Goal: Transaction & Acquisition: Purchase product/service

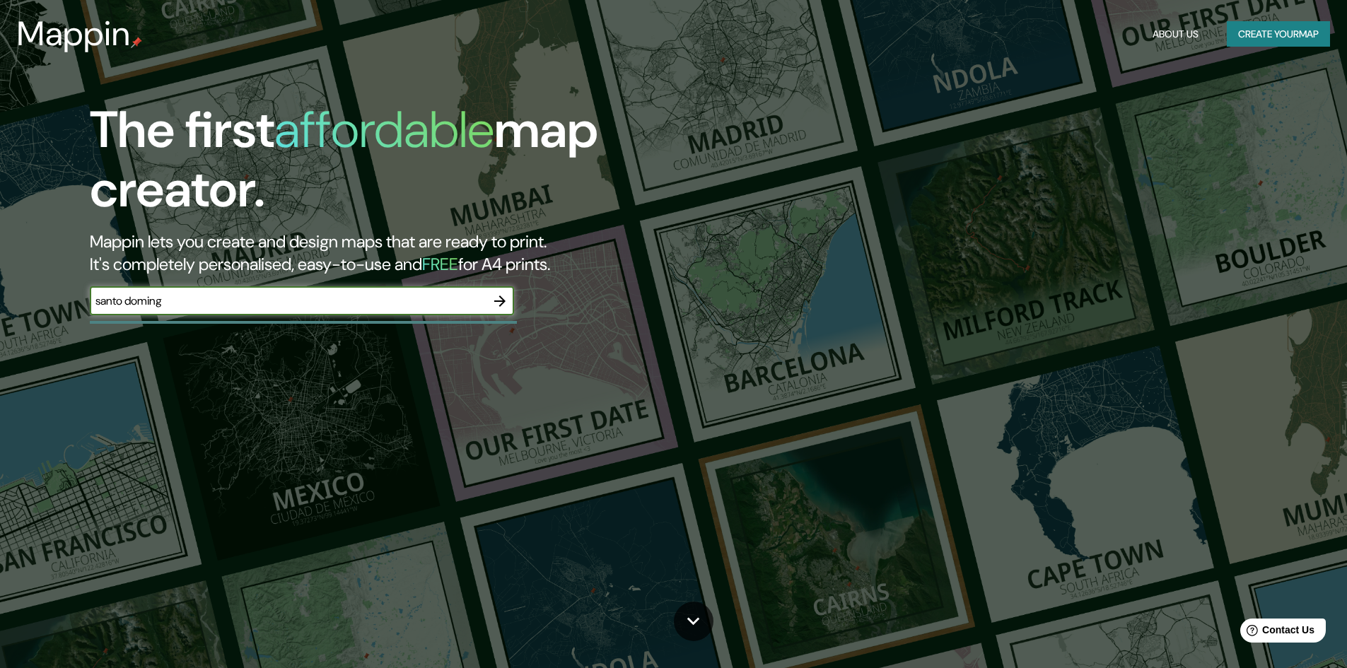
type input "[GEOGRAPHIC_DATA][PERSON_NAME]"
click at [498, 296] on icon "button" at bounding box center [500, 301] width 17 height 17
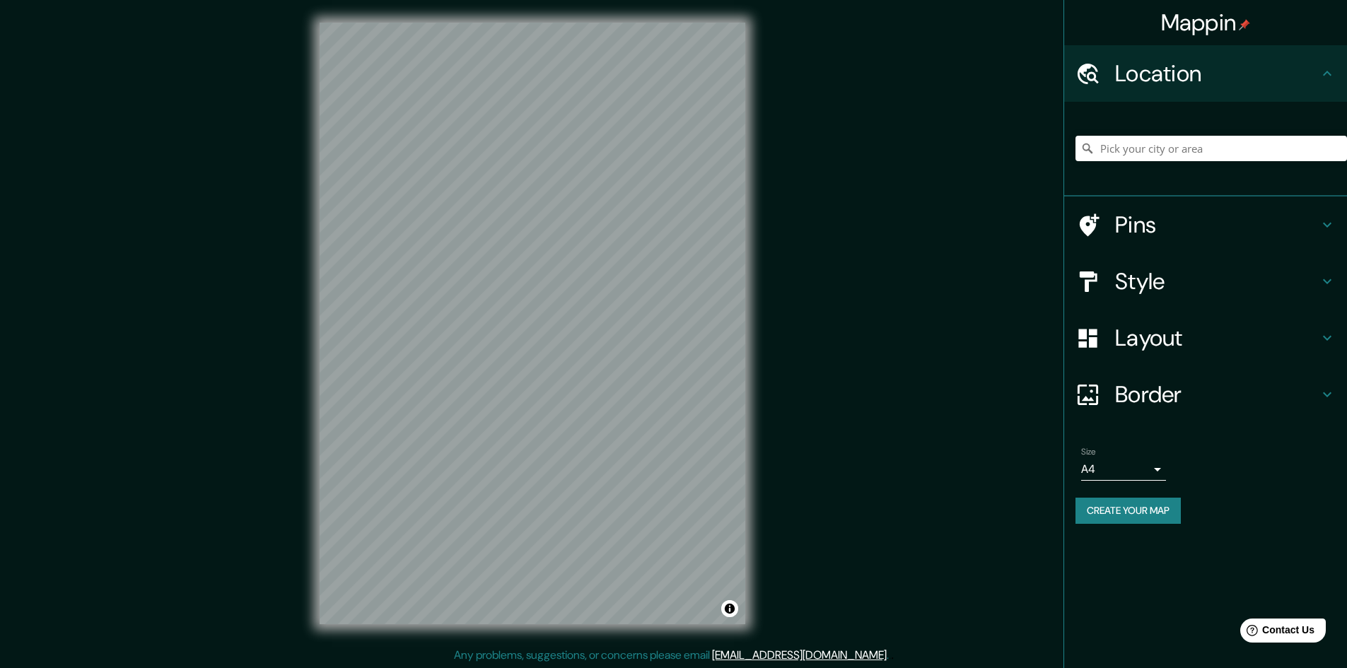
click at [1138, 76] on h4 "Location" at bounding box center [1217, 73] width 204 height 28
click at [1143, 147] on input "Pick your city or area" at bounding box center [1212, 148] width 272 height 25
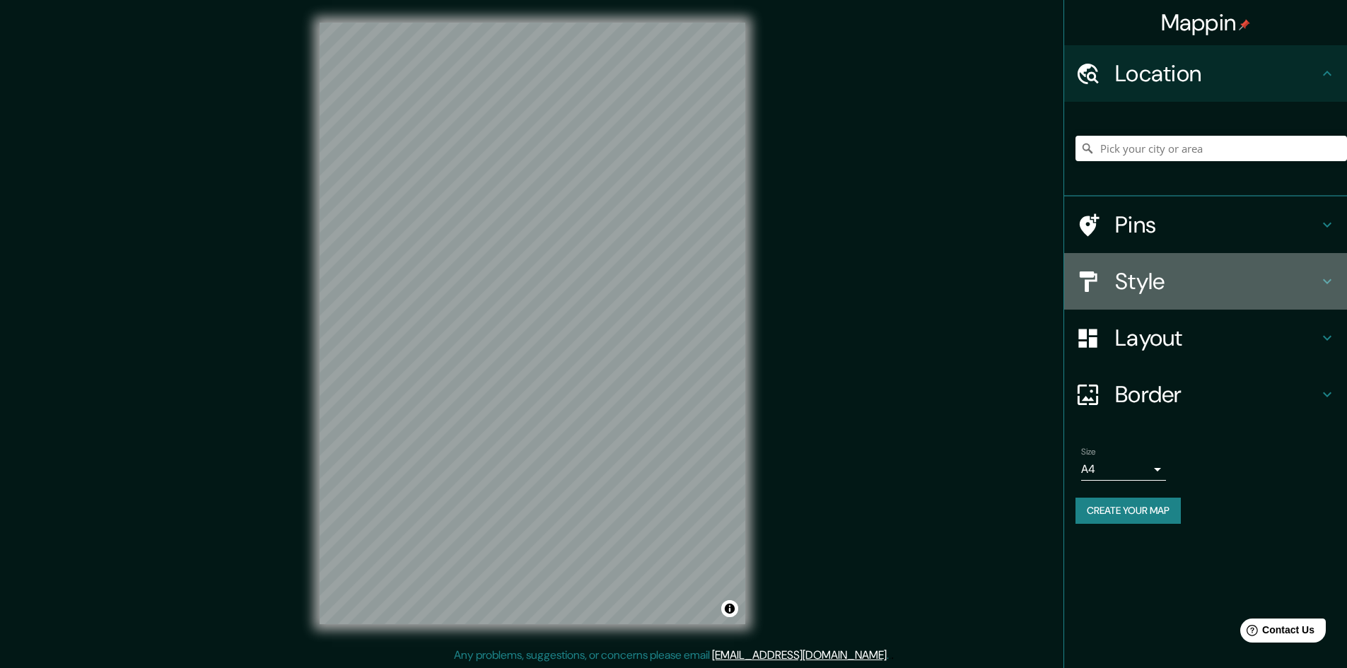
click at [1108, 275] on div at bounding box center [1096, 281] width 40 height 25
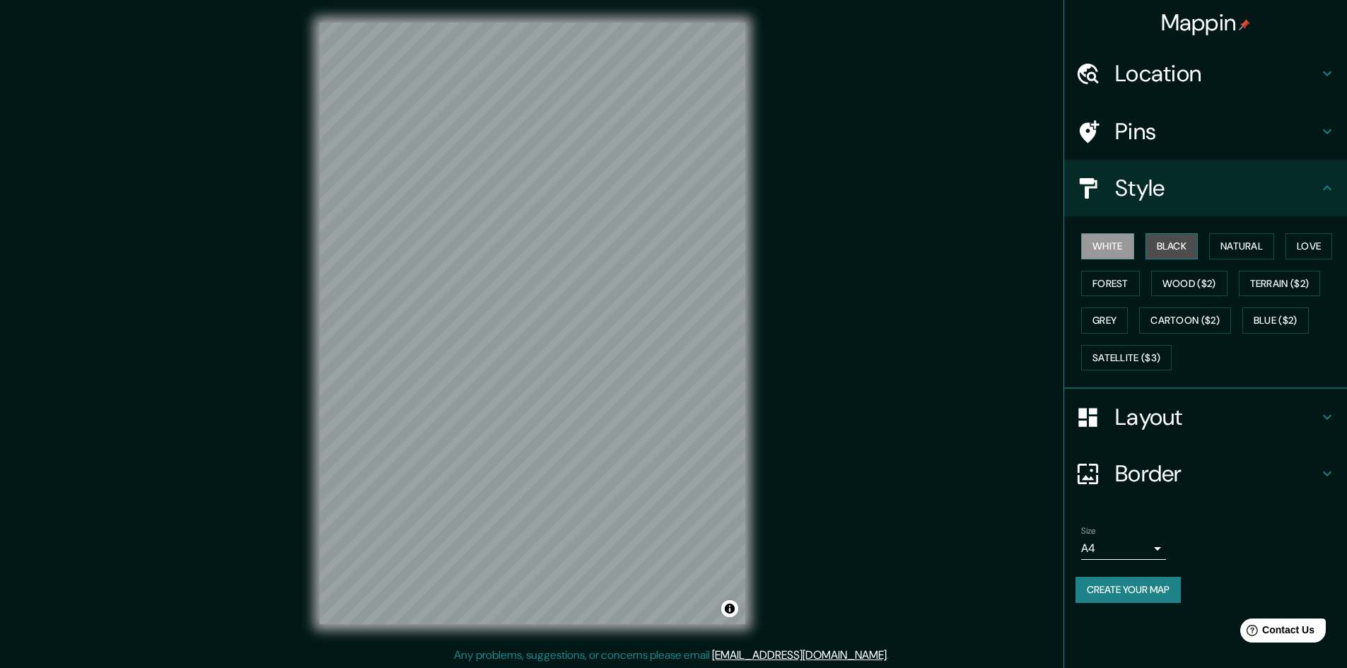
click at [1181, 246] on button "Black" at bounding box center [1172, 246] width 53 height 26
click at [1221, 244] on button "Natural" at bounding box center [1241, 246] width 65 height 26
click at [1309, 249] on button "Love" at bounding box center [1309, 246] width 47 height 26
click at [1094, 279] on button "Forest" at bounding box center [1110, 284] width 59 height 26
click at [1174, 423] on h4 "Layout" at bounding box center [1217, 417] width 204 height 28
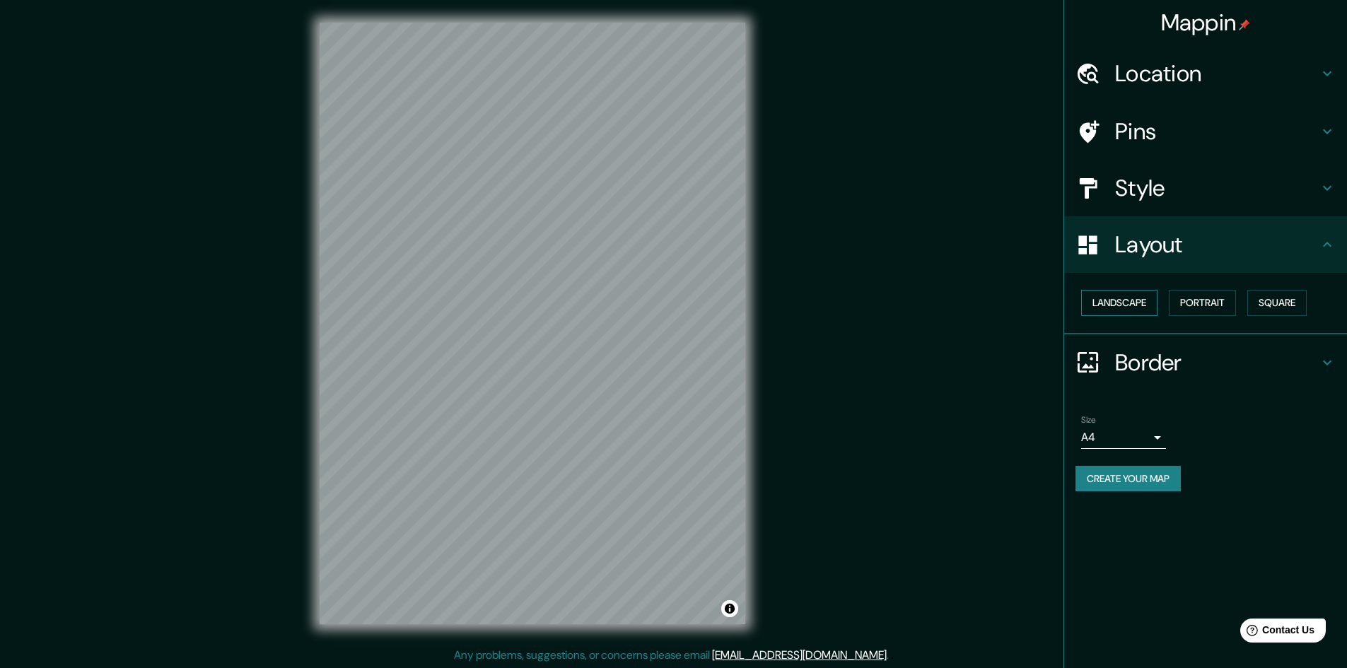
click at [1141, 307] on button "Landscape" at bounding box center [1119, 303] width 76 height 26
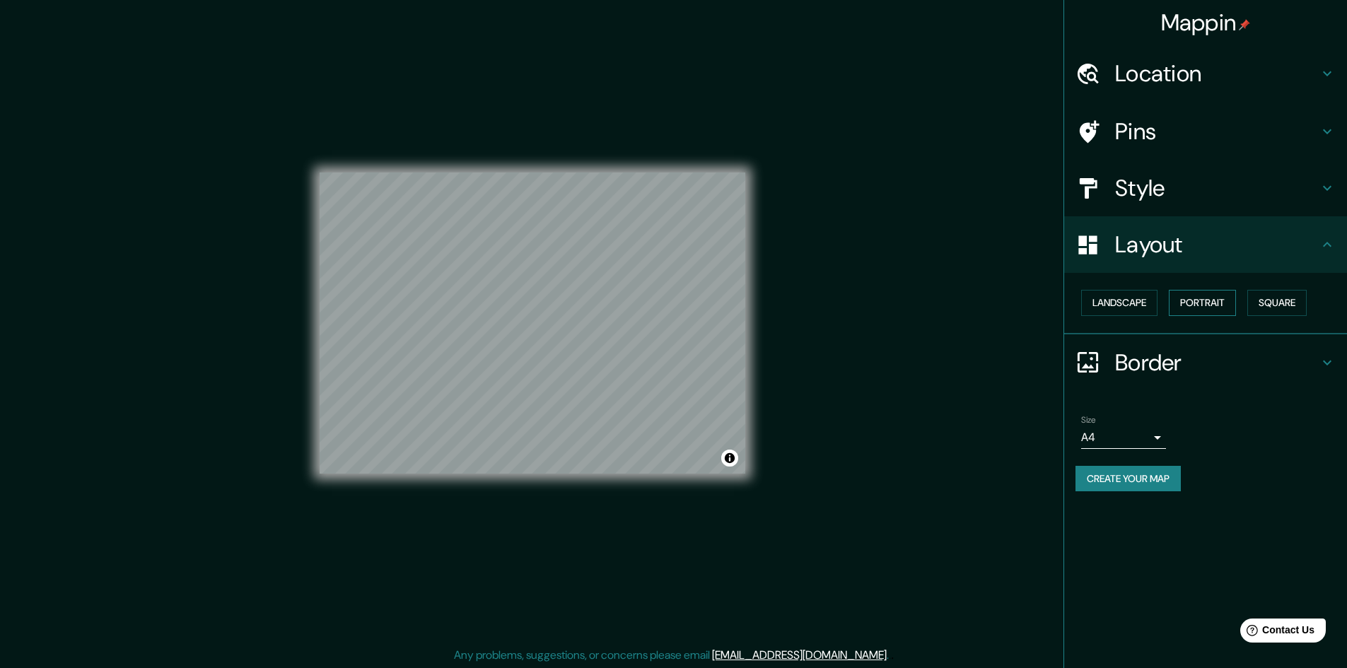
click at [1213, 300] on button "Portrait" at bounding box center [1202, 303] width 67 height 26
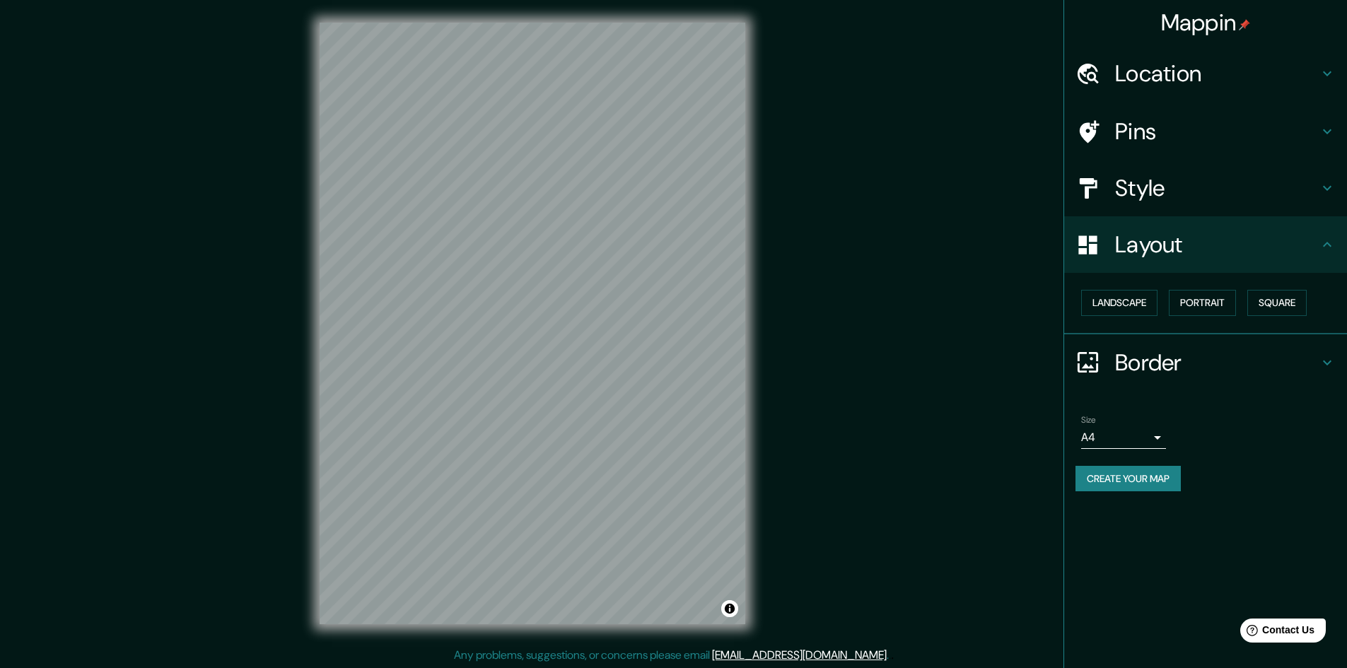
click at [1159, 127] on h4 "Pins" at bounding box center [1217, 131] width 204 height 28
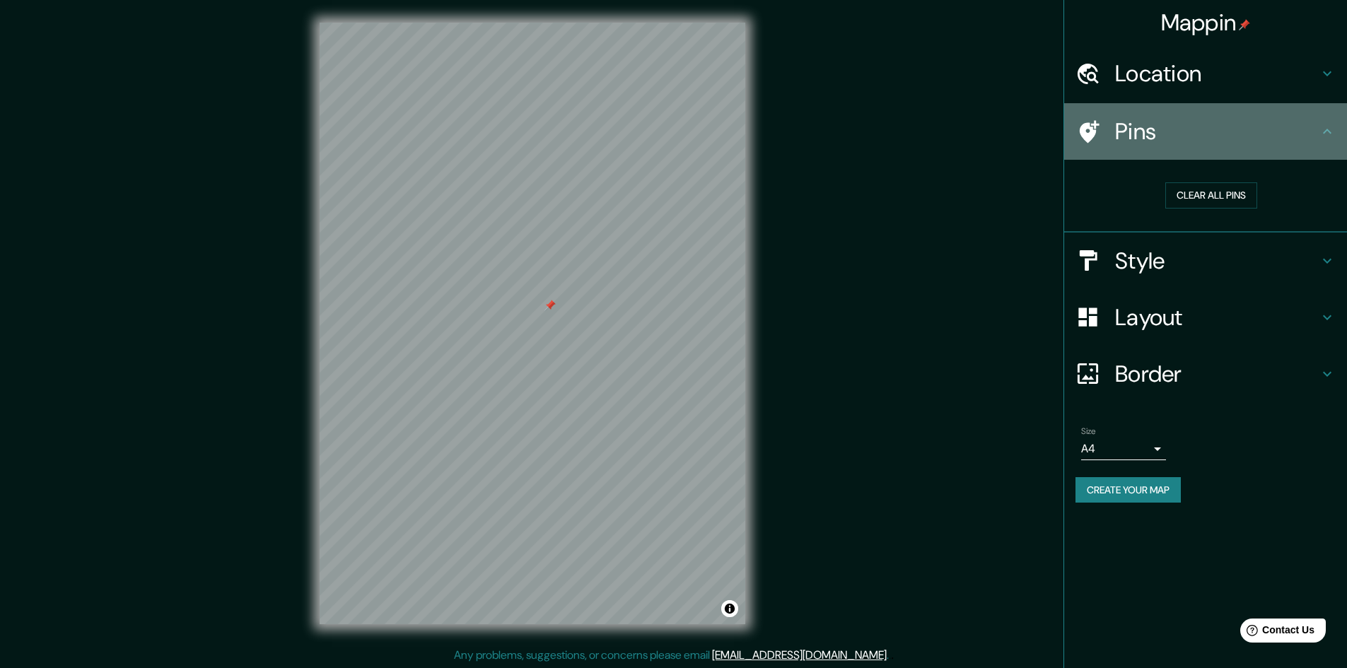
click at [1151, 137] on h4 "Pins" at bounding box center [1217, 131] width 204 height 28
click at [1320, 129] on icon at bounding box center [1327, 131] width 17 height 17
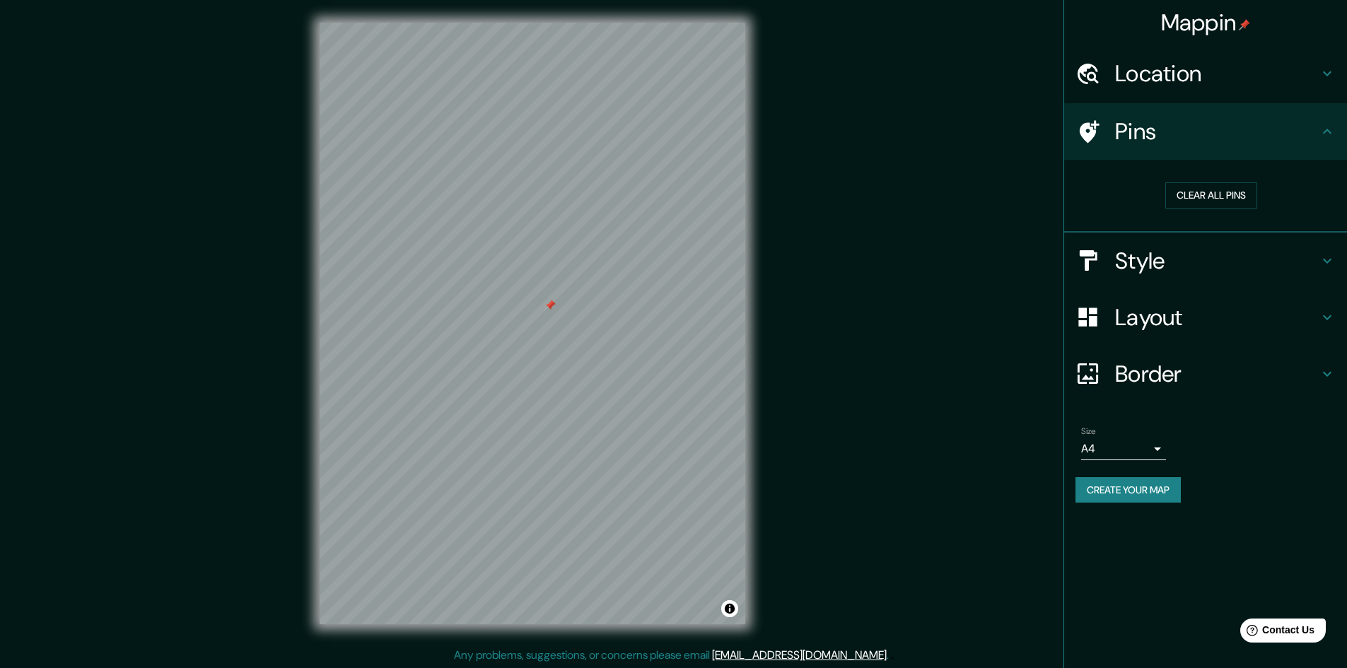
click at [1327, 130] on icon at bounding box center [1327, 131] width 8 height 5
click at [1243, 197] on button "Clear all pins" at bounding box center [1212, 195] width 92 height 26
click at [1187, 199] on button "Clear all pins" at bounding box center [1212, 195] width 92 height 26
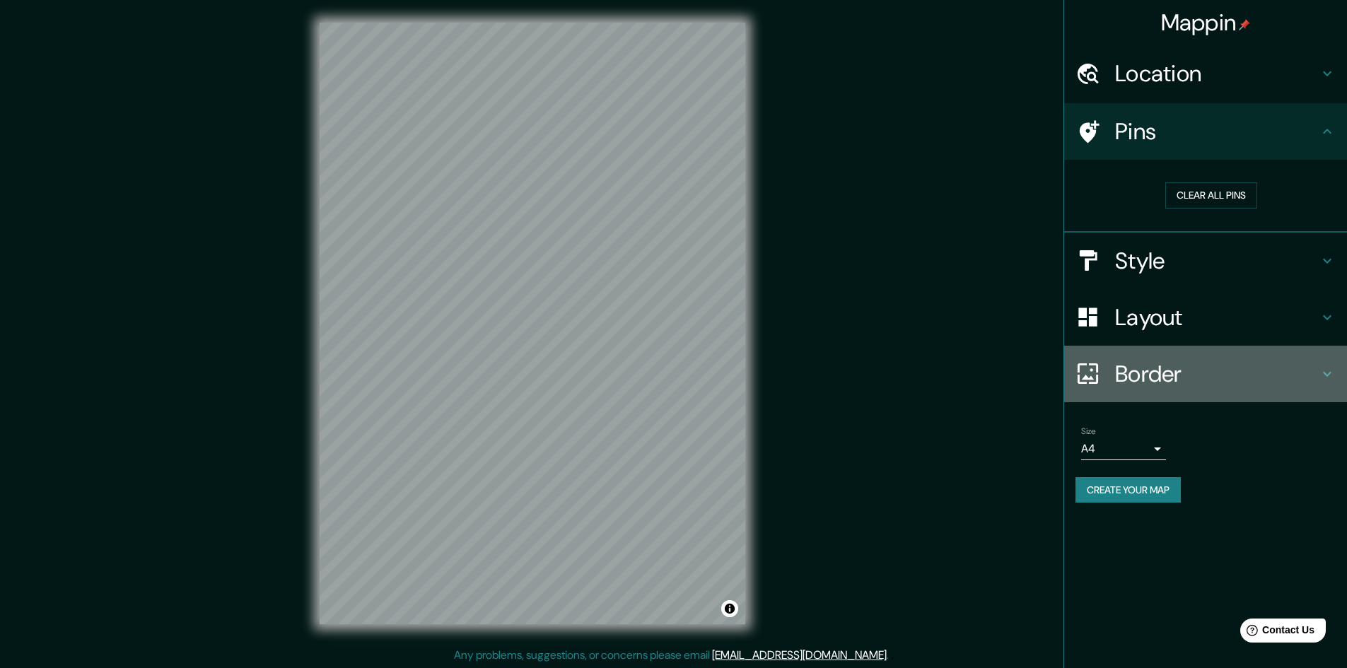
click at [1158, 376] on h4 "Border" at bounding box center [1217, 374] width 204 height 28
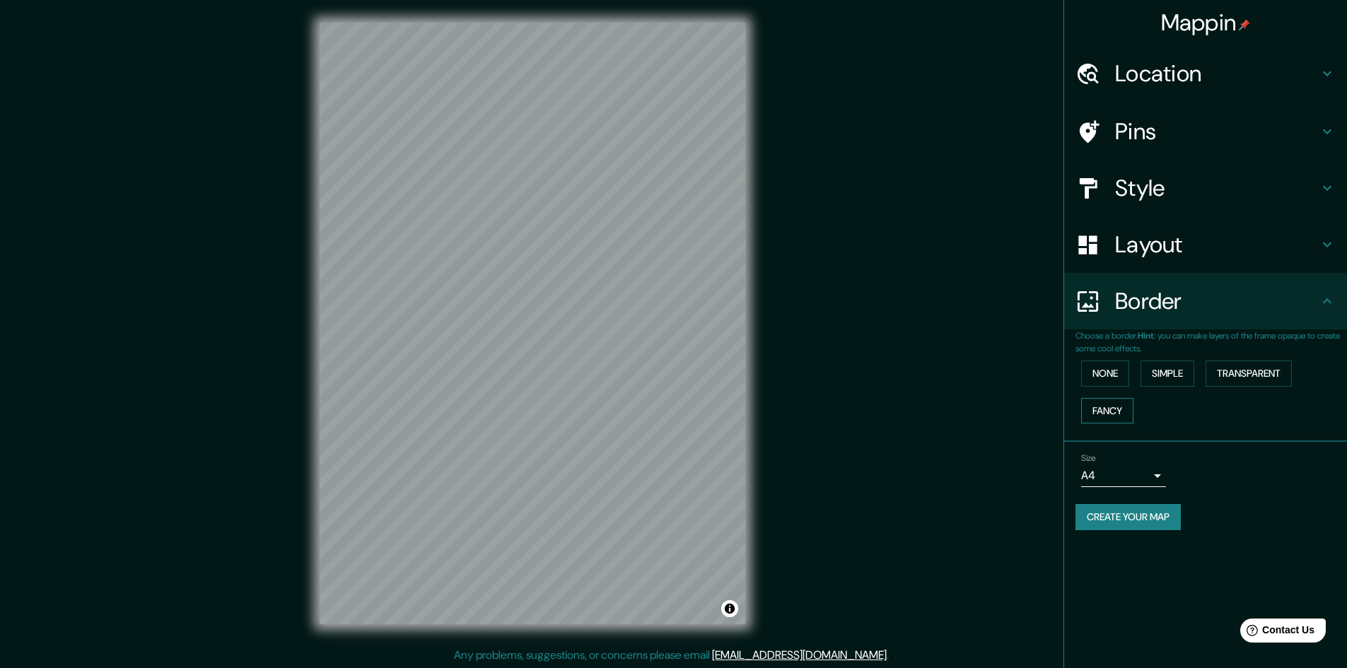
drag, startPoint x: 1113, startPoint y: 411, endPoint x: 1006, endPoint y: 414, distance: 107.6
click at [1112, 411] on button "Fancy" at bounding box center [1107, 411] width 52 height 26
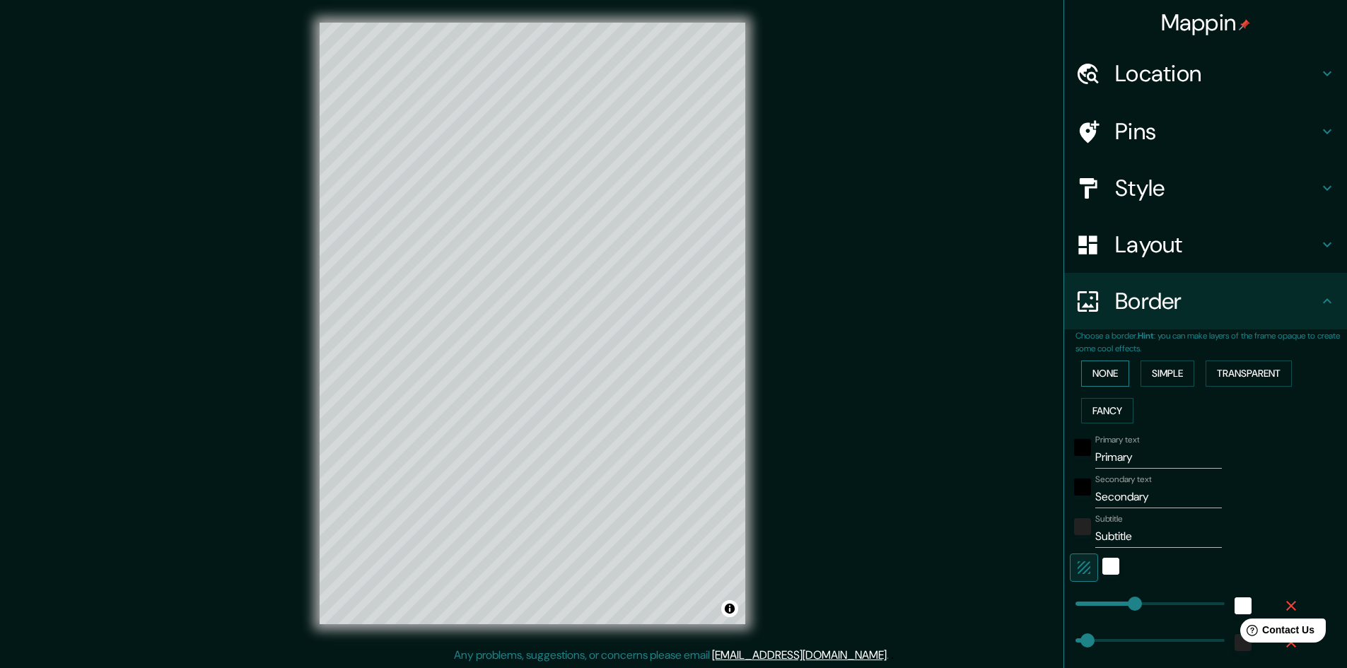
click at [1106, 373] on button "None" at bounding box center [1105, 374] width 48 height 26
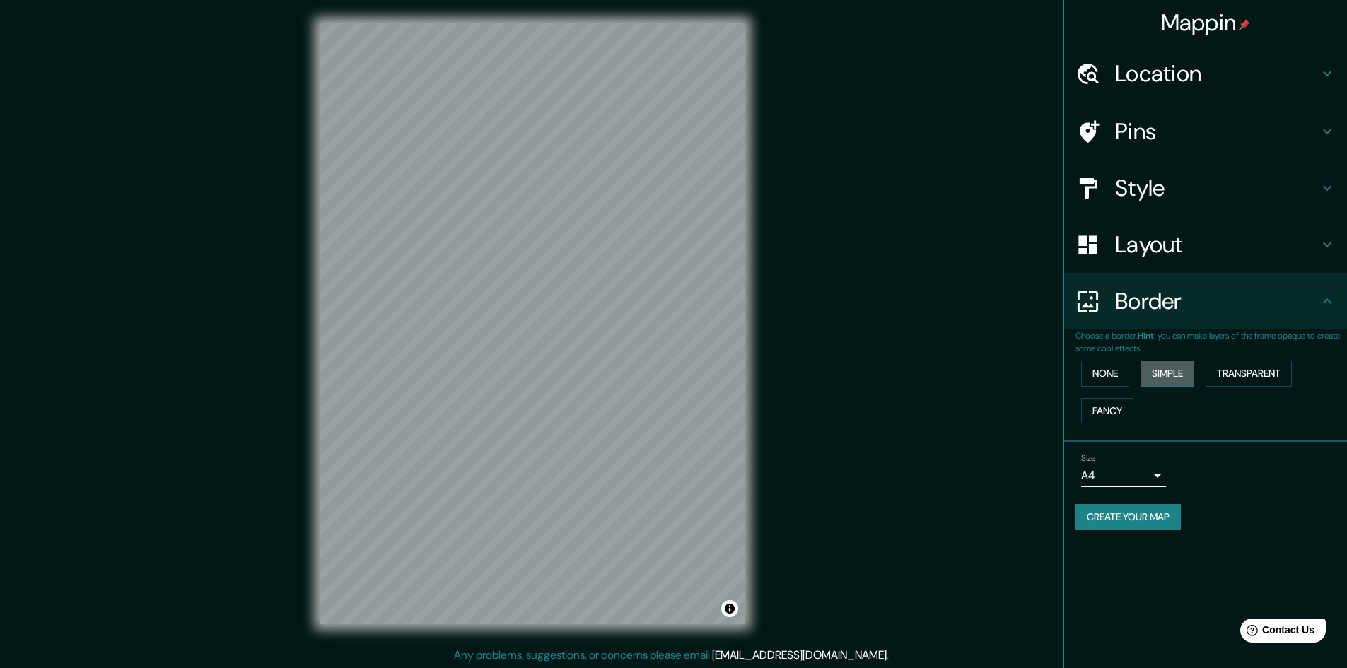
click at [1164, 372] on button "Simple" at bounding box center [1168, 374] width 54 height 26
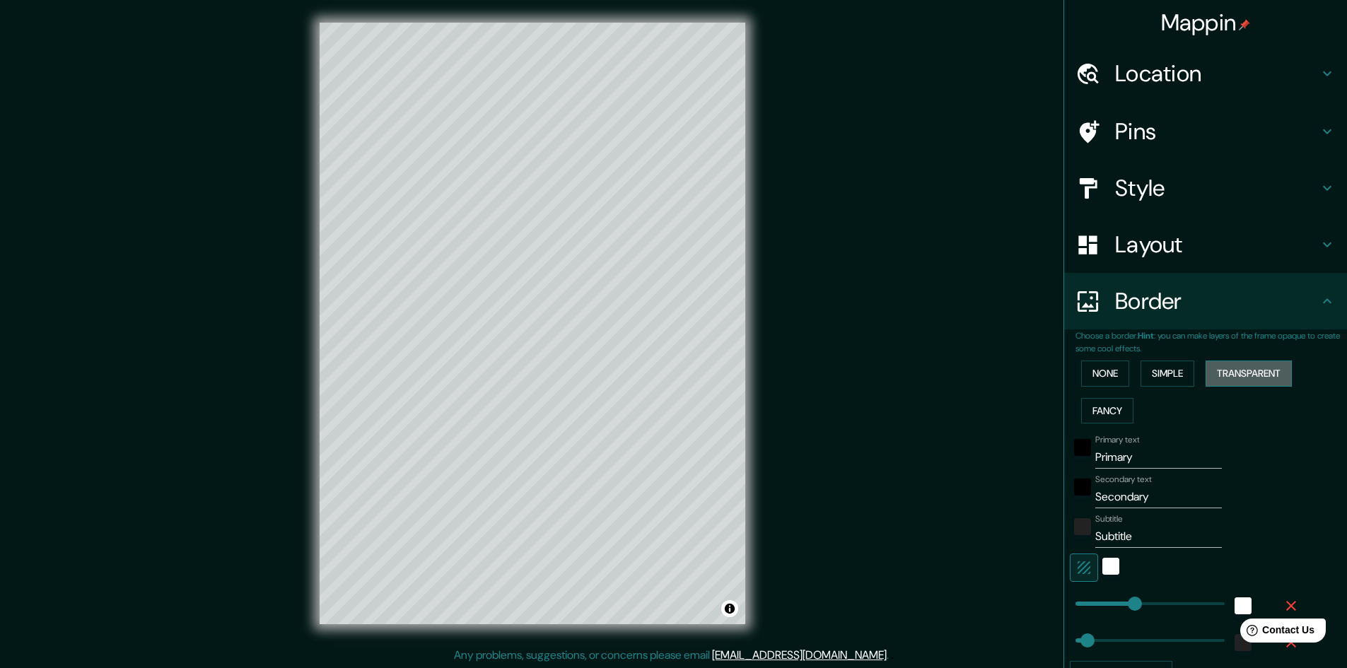
click at [1237, 373] on button "Transparent" at bounding box center [1249, 374] width 86 height 26
click at [1098, 410] on button "Fancy" at bounding box center [1107, 411] width 52 height 26
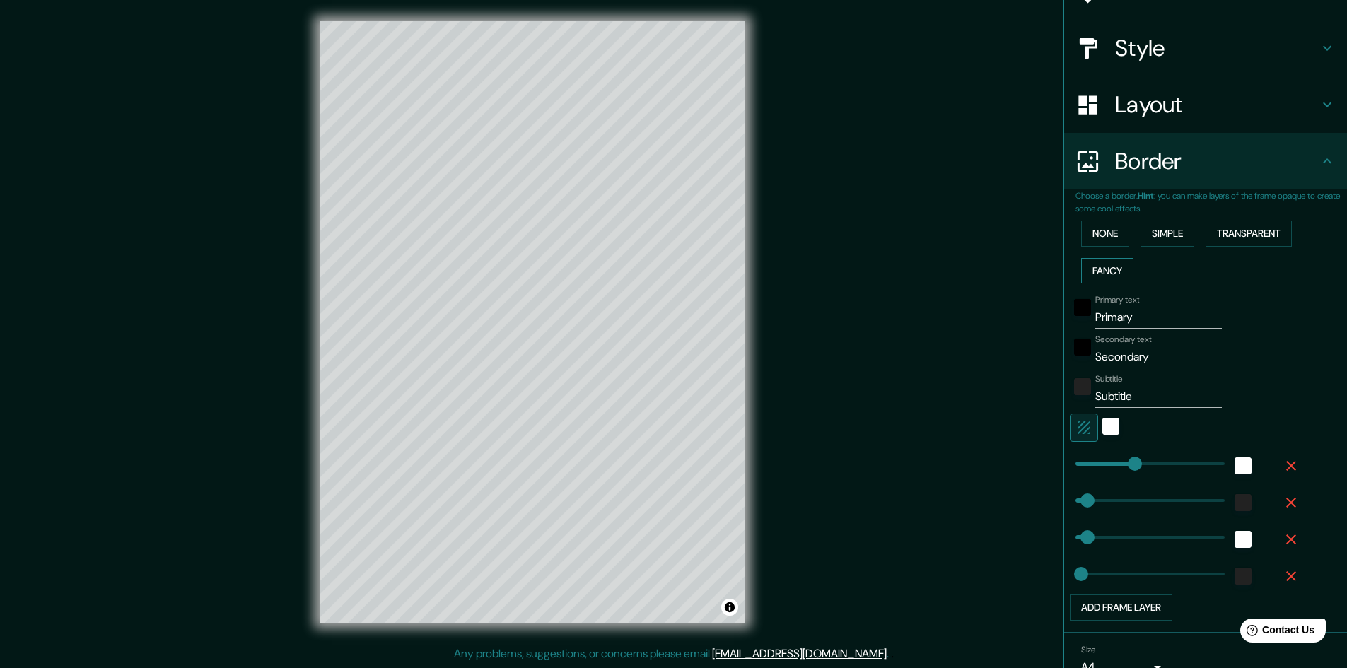
scroll to position [139, 0]
click at [1102, 239] on button "None" at bounding box center [1105, 234] width 48 height 26
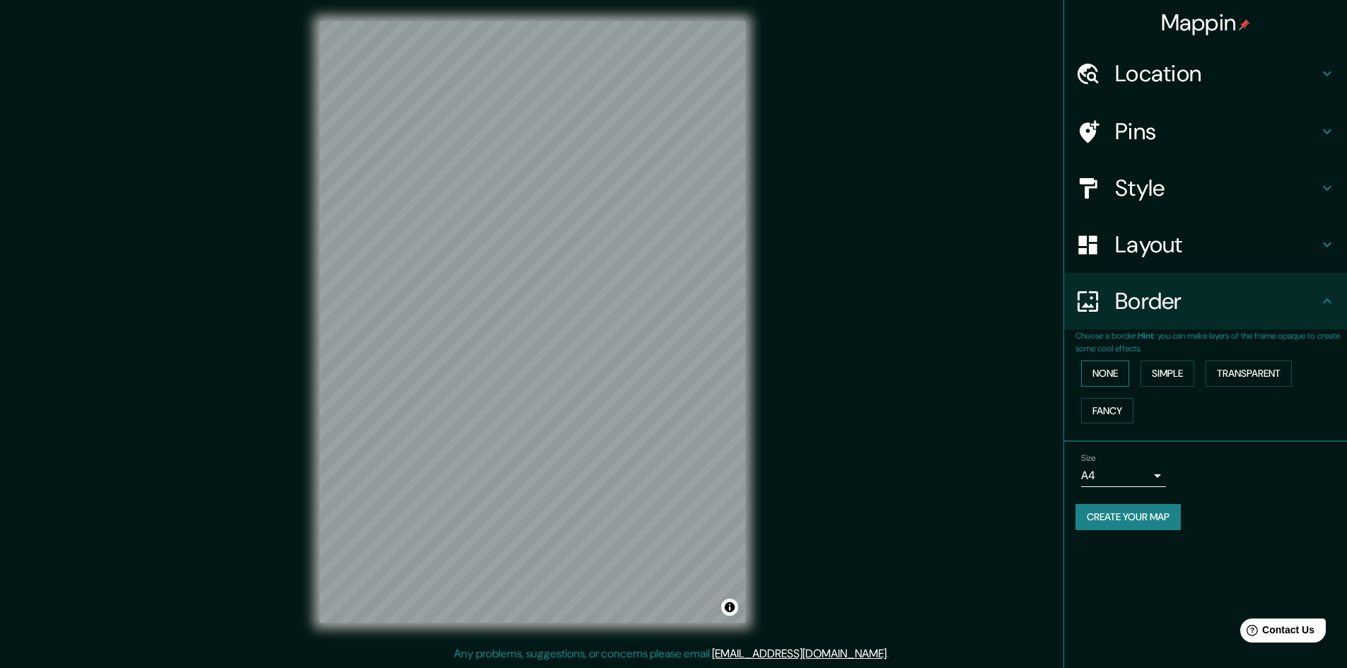
scroll to position [0, 0]
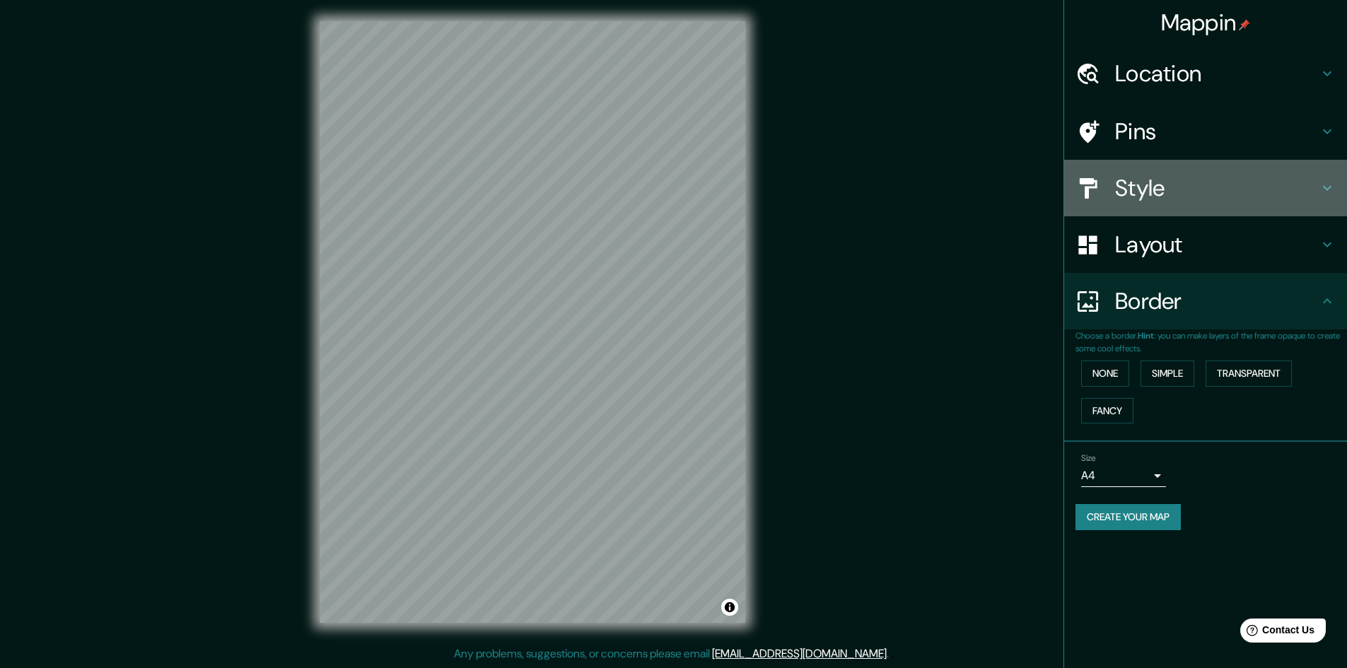
click at [1166, 187] on h4 "Style" at bounding box center [1217, 188] width 204 height 28
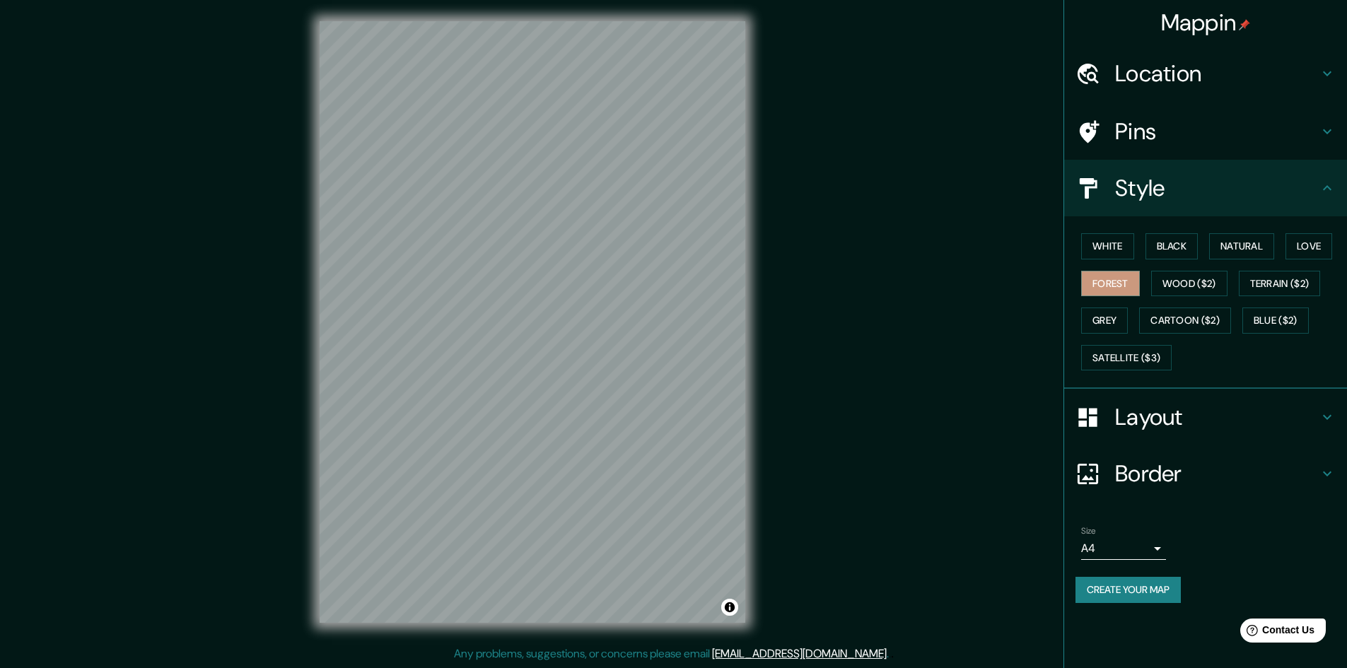
click at [1144, 136] on h4 "Pins" at bounding box center [1217, 131] width 204 height 28
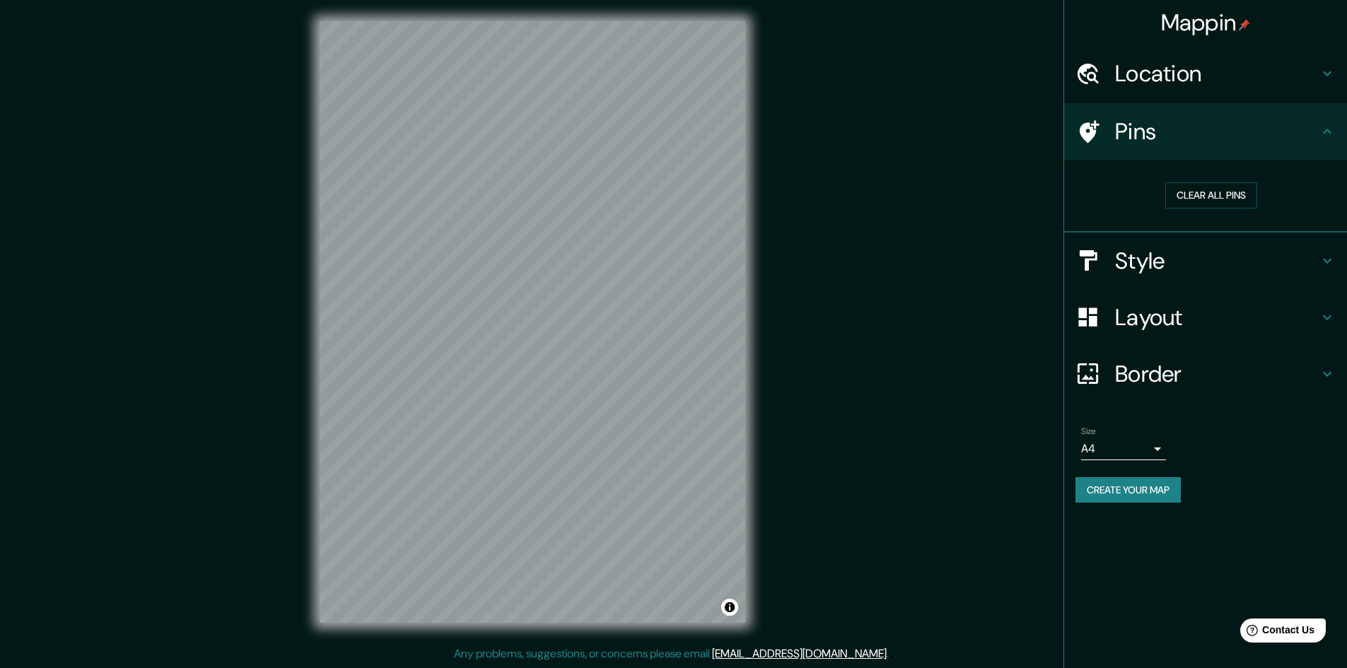
click at [1174, 257] on h4 "Style" at bounding box center [1217, 261] width 204 height 28
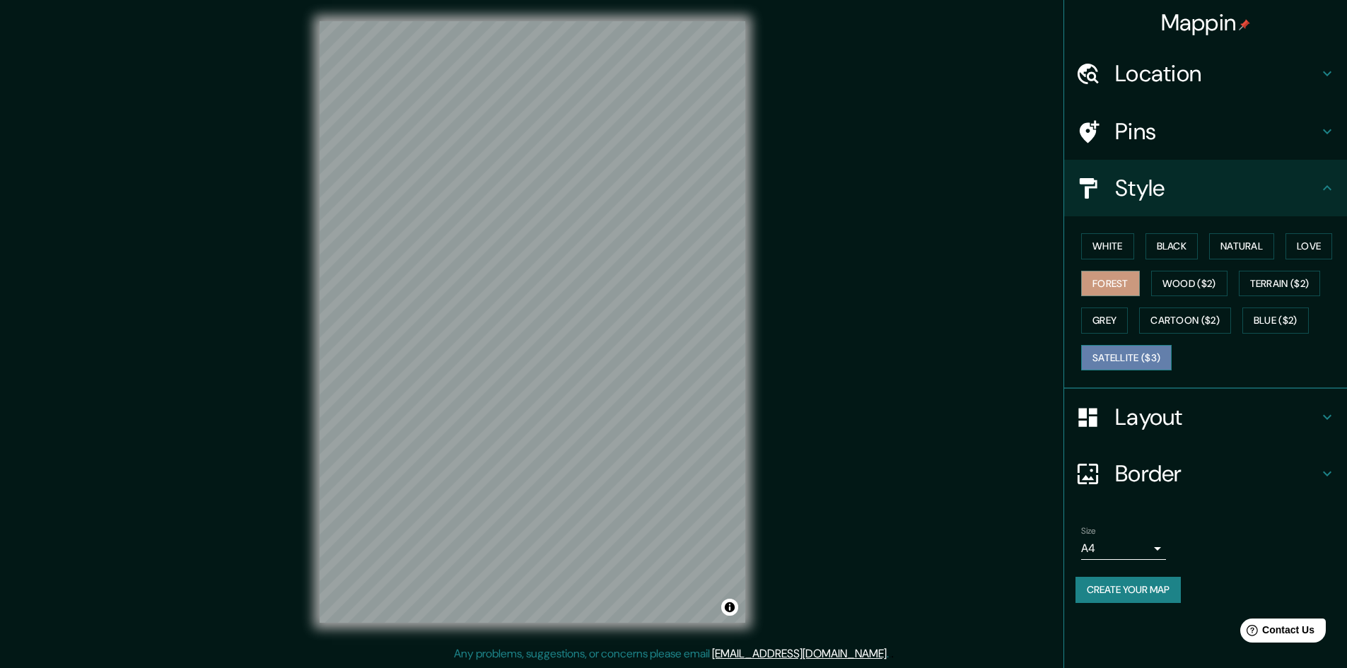
click at [1127, 358] on button "Satellite ($3)" at bounding box center [1126, 358] width 91 height 26
click at [1121, 279] on button "Forest" at bounding box center [1110, 284] width 59 height 26
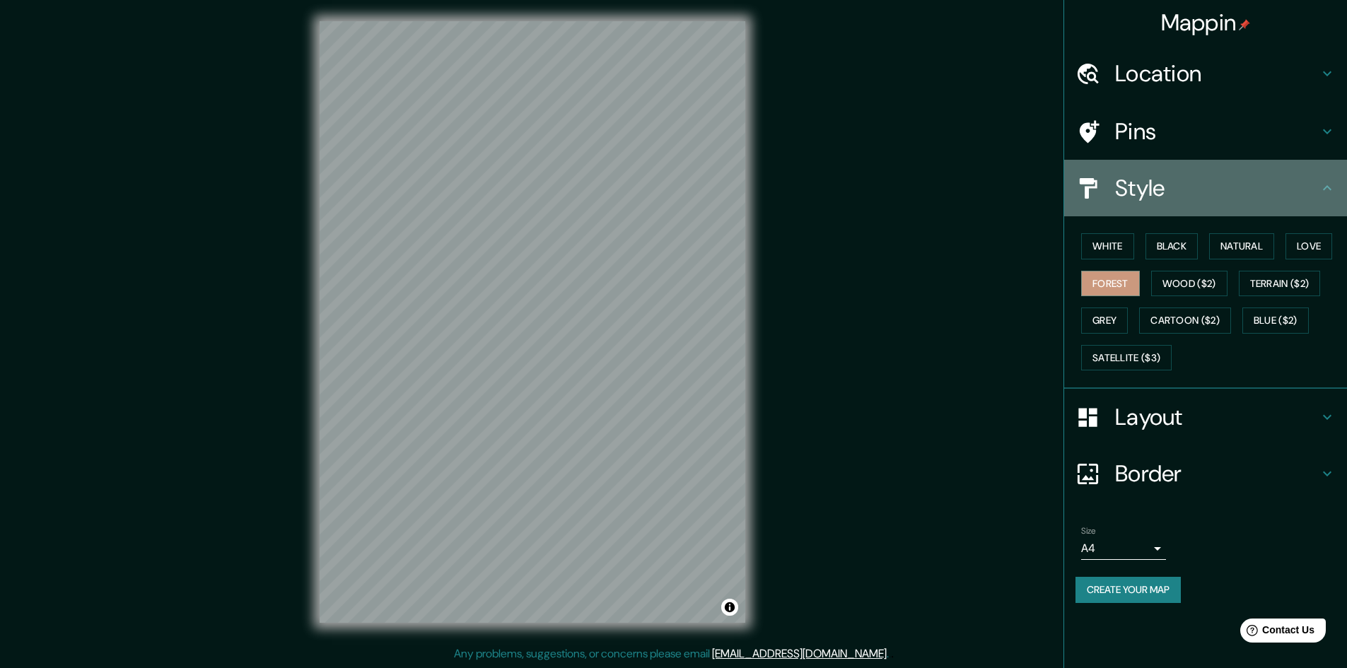
click at [1325, 188] on icon at bounding box center [1327, 187] width 8 height 5
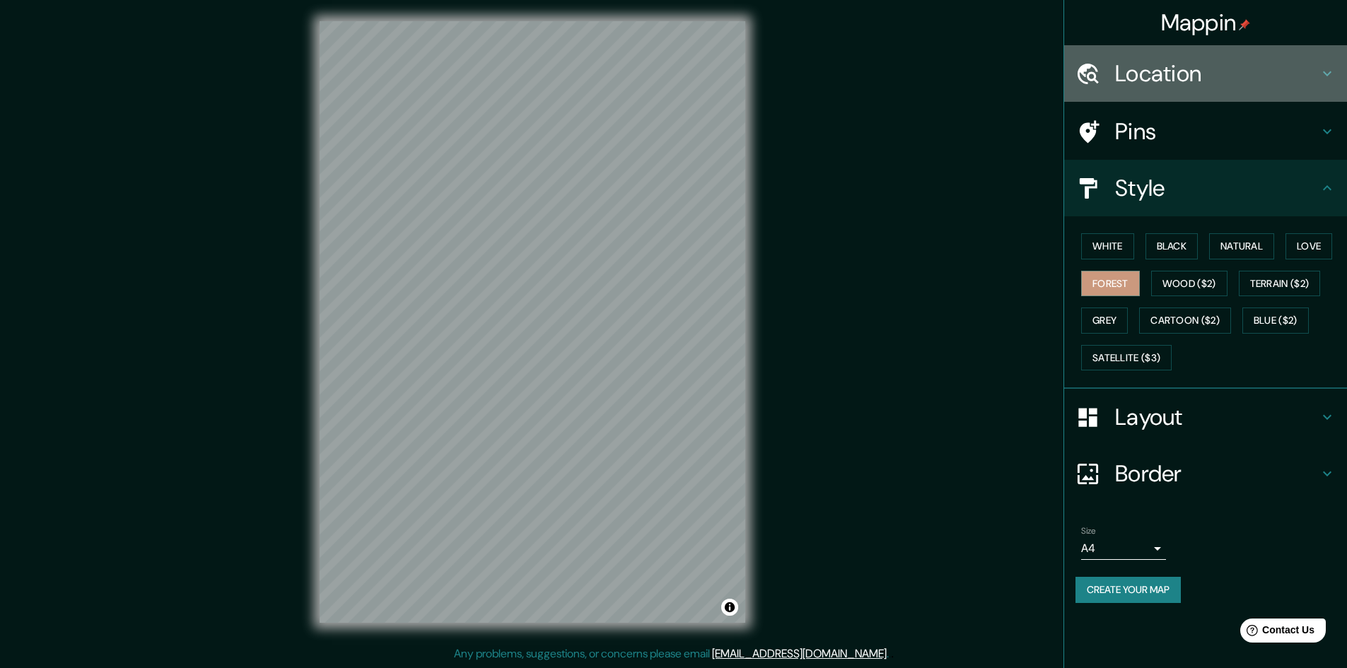
click at [1329, 76] on icon at bounding box center [1327, 73] width 17 height 17
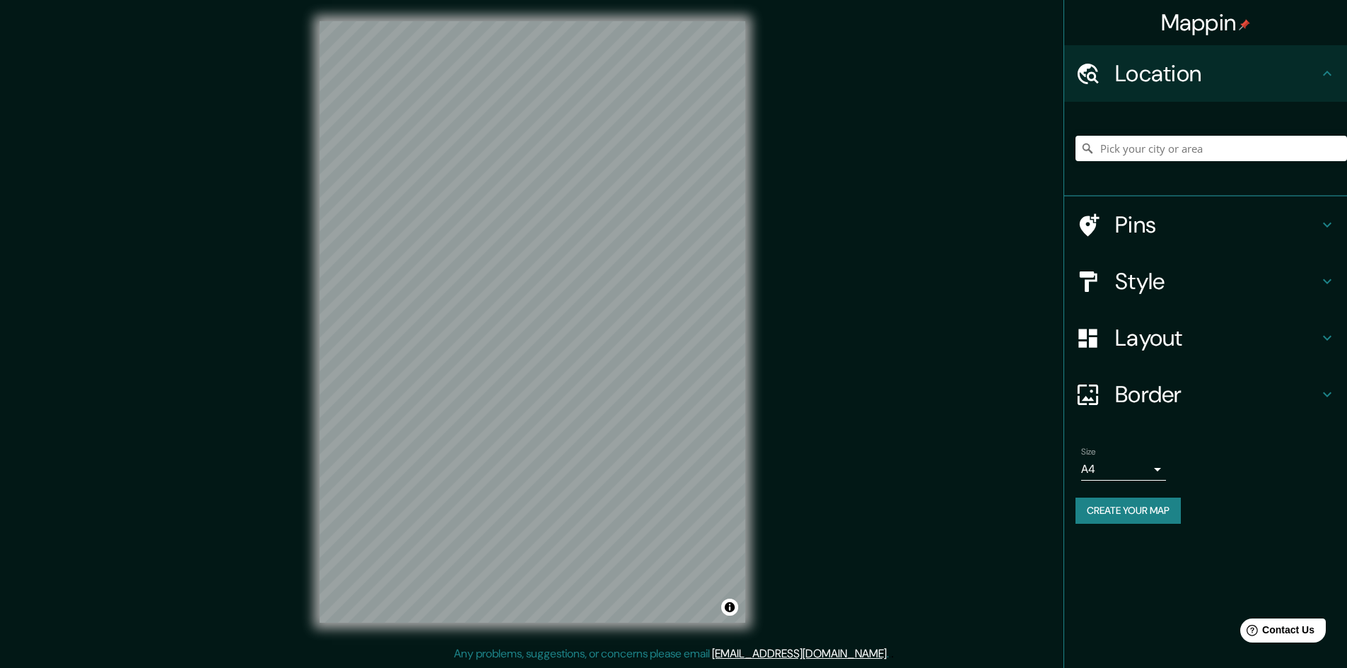
click at [1186, 332] on h4 "Layout" at bounding box center [1217, 338] width 204 height 28
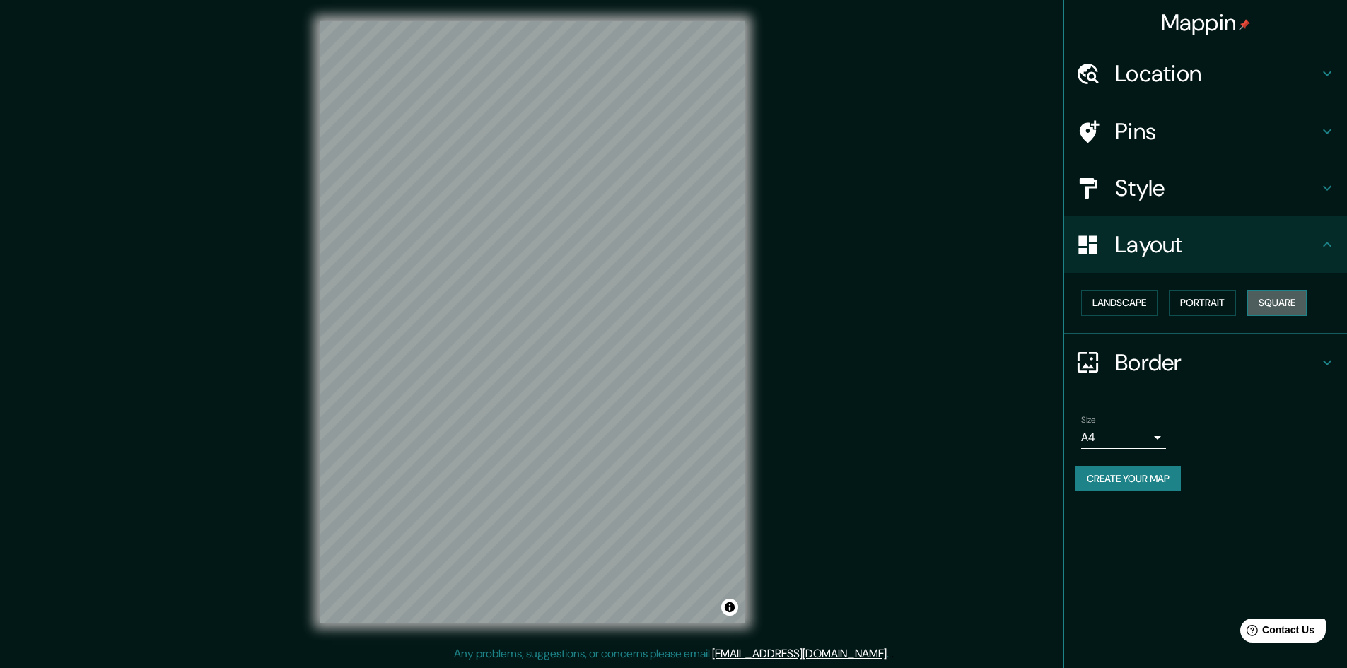
click at [1261, 298] on button "Square" at bounding box center [1277, 303] width 59 height 26
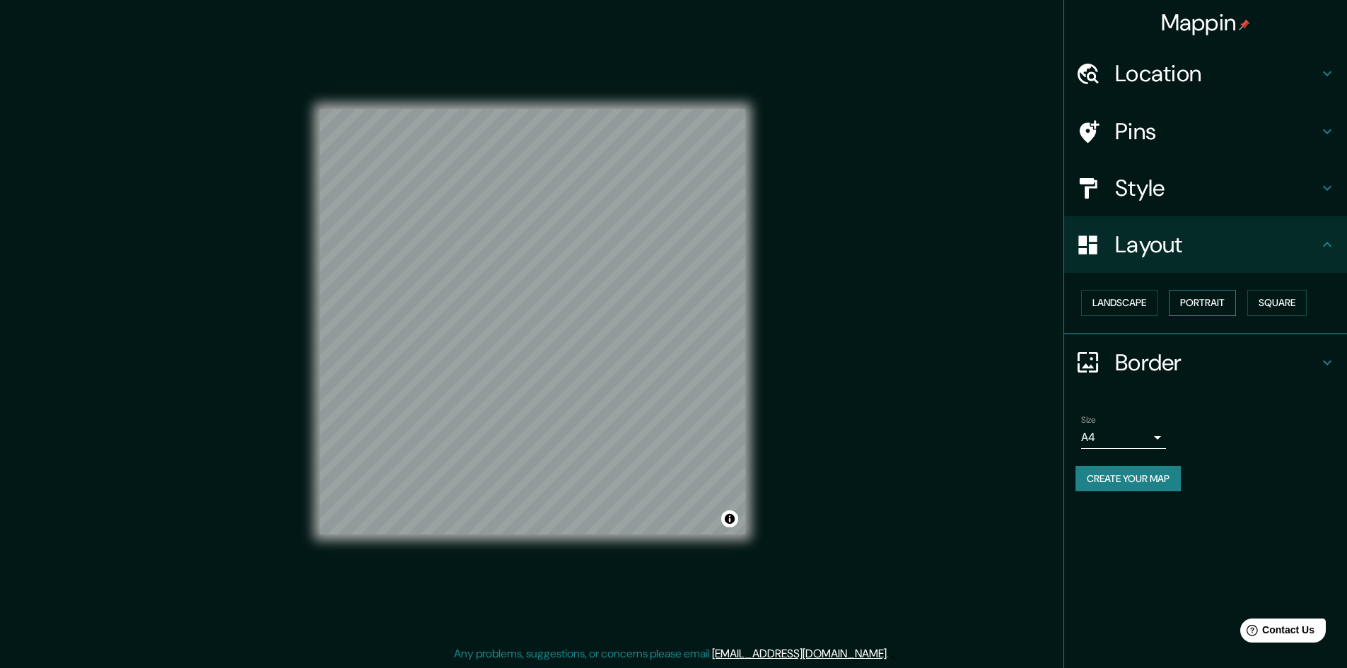
click at [1199, 302] on button "Portrait" at bounding box center [1202, 303] width 67 height 26
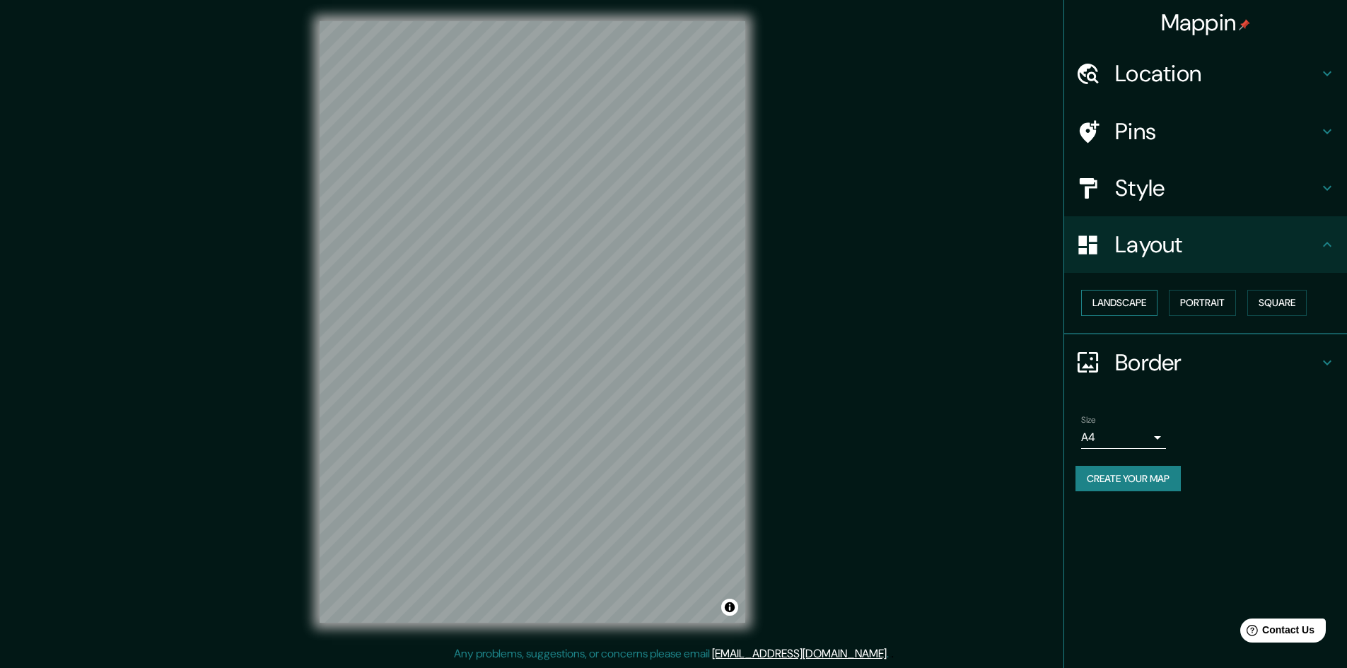
click at [1115, 305] on button "Landscape" at bounding box center [1119, 303] width 76 height 26
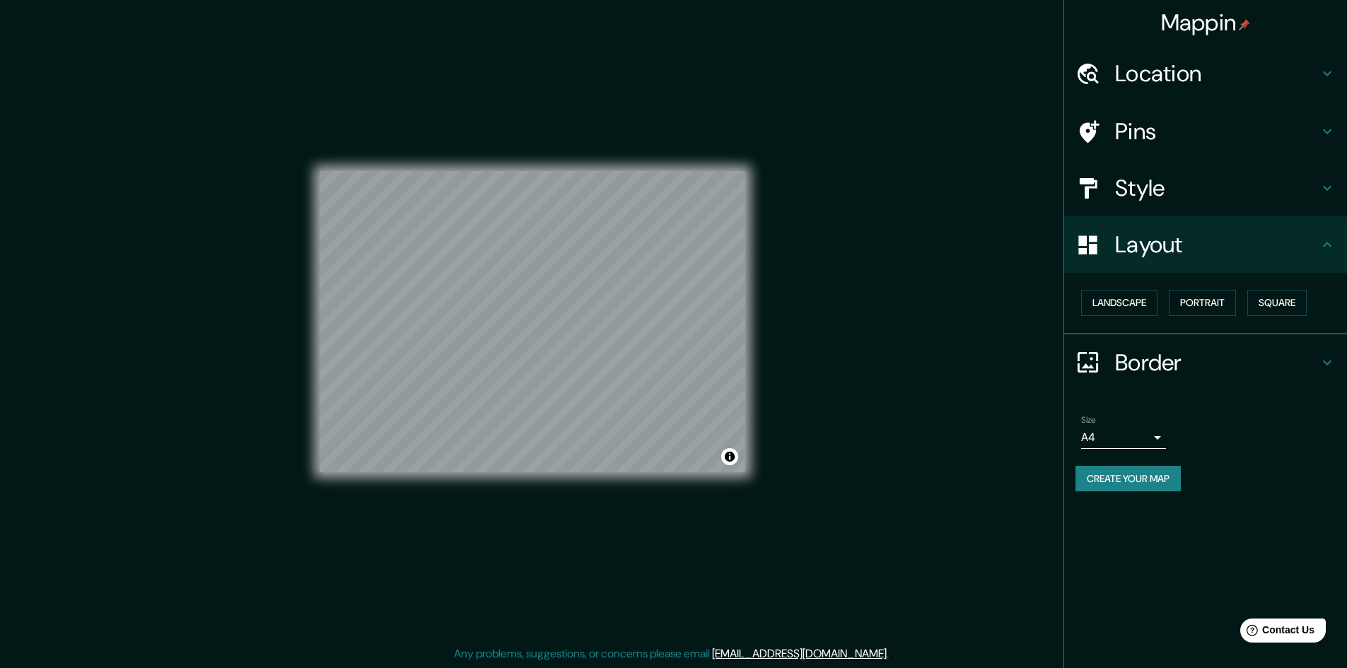
click at [1118, 364] on h4 "Border" at bounding box center [1217, 363] width 204 height 28
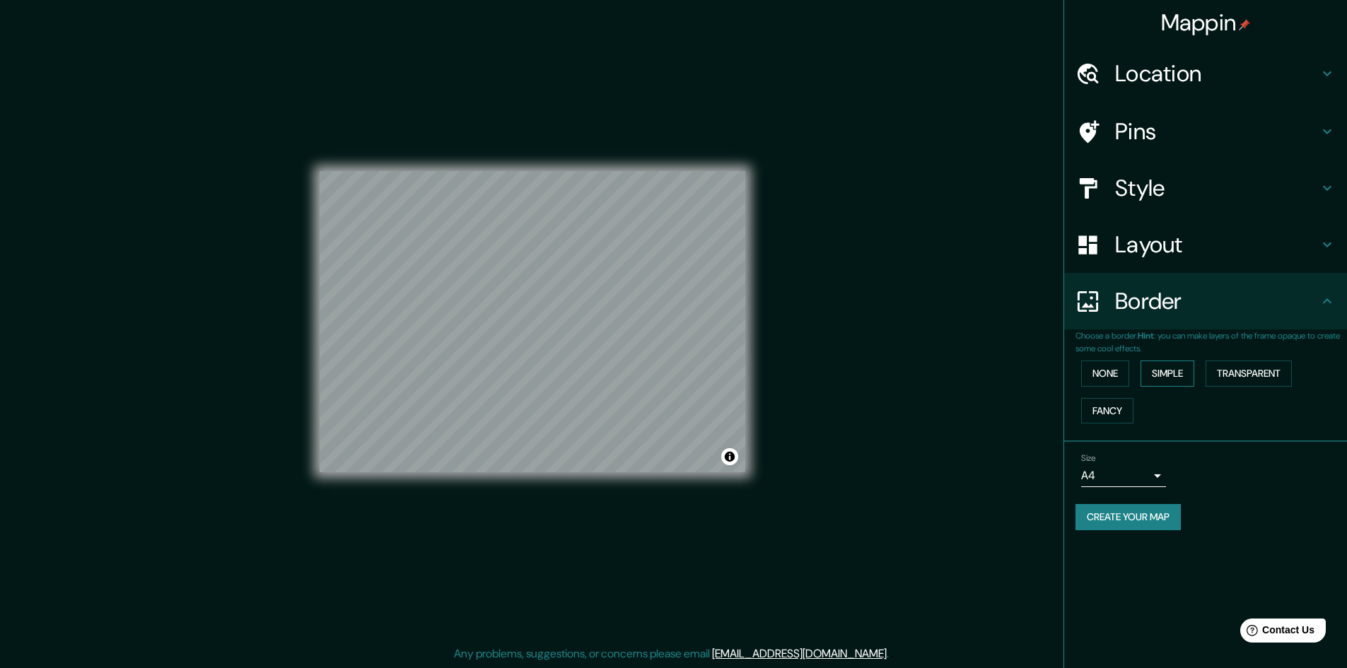
click at [1147, 373] on button "Simple" at bounding box center [1168, 374] width 54 height 26
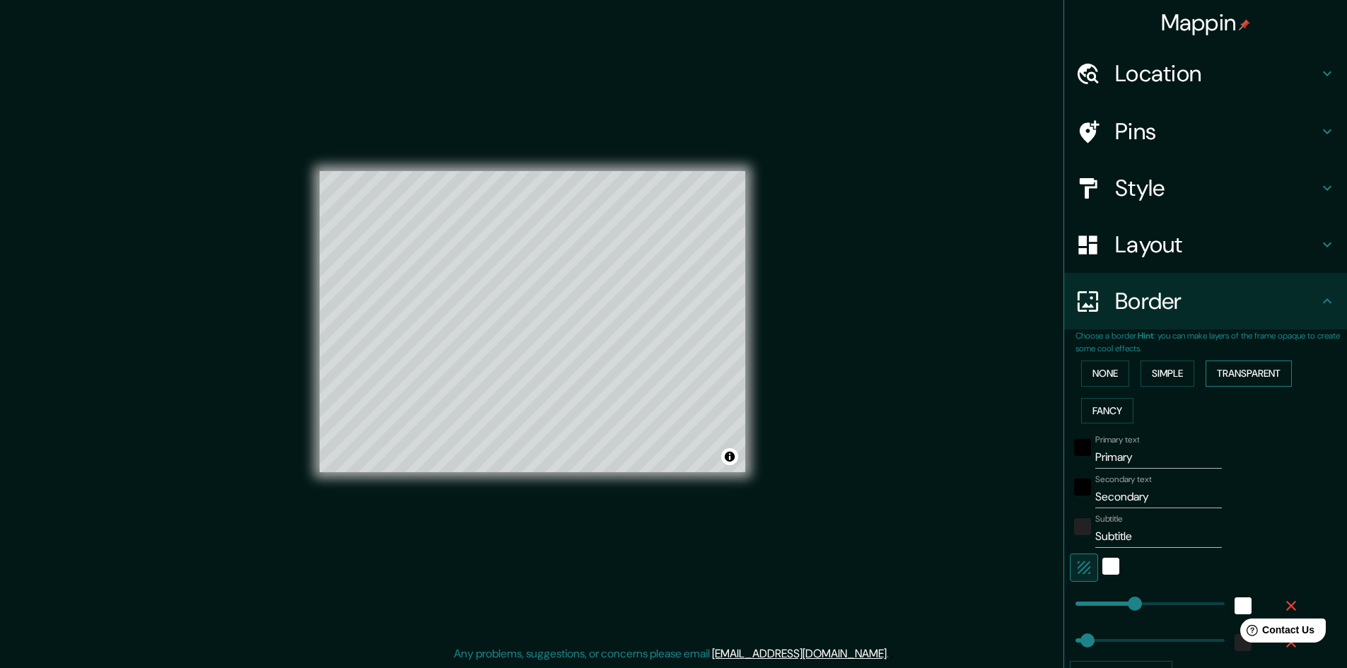
click at [1226, 369] on button "Transparent" at bounding box center [1249, 374] width 86 height 26
click at [1127, 412] on div "None Simple Transparent Fancy" at bounding box center [1212, 392] width 272 height 74
click at [1118, 412] on button "Fancy" at bounding box center [1107, 411] width 52 height 26
click at [1109, 373] on button "None" at bounding box center [1105, 374] width 48 height 26
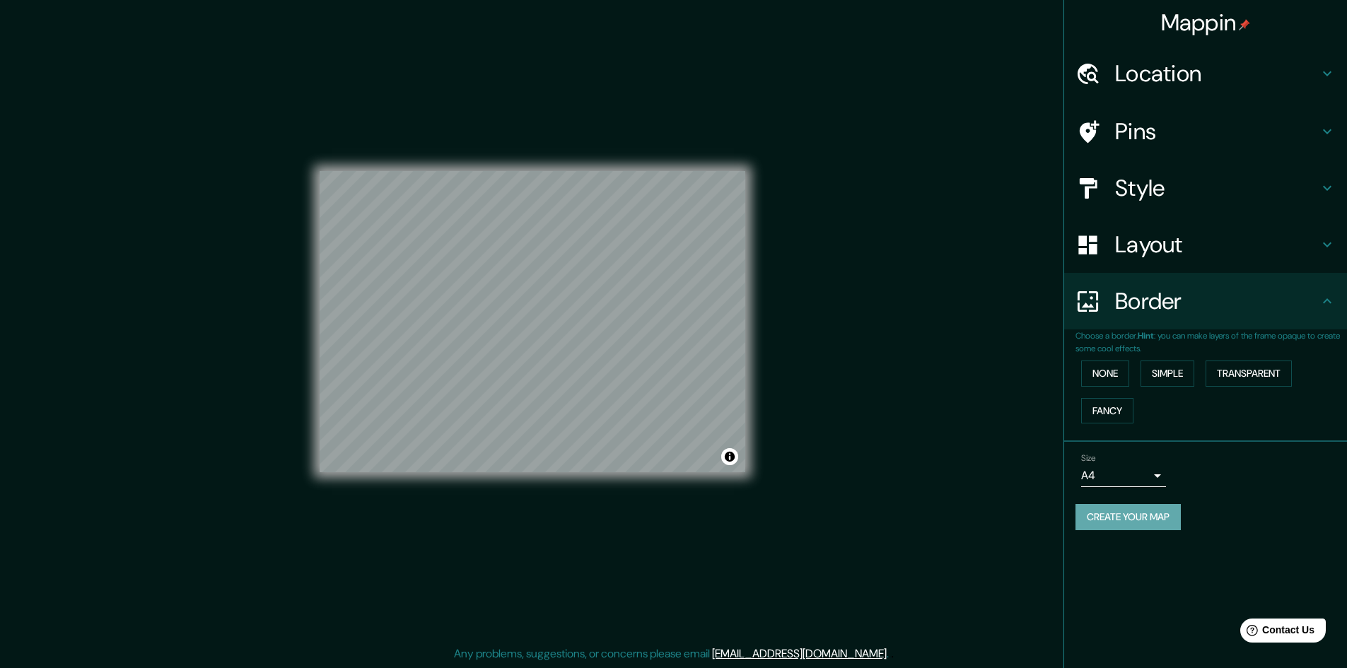
click at [1153, 513] on button "Create your map" at bounding box center [1128, 517] width 105 height 26
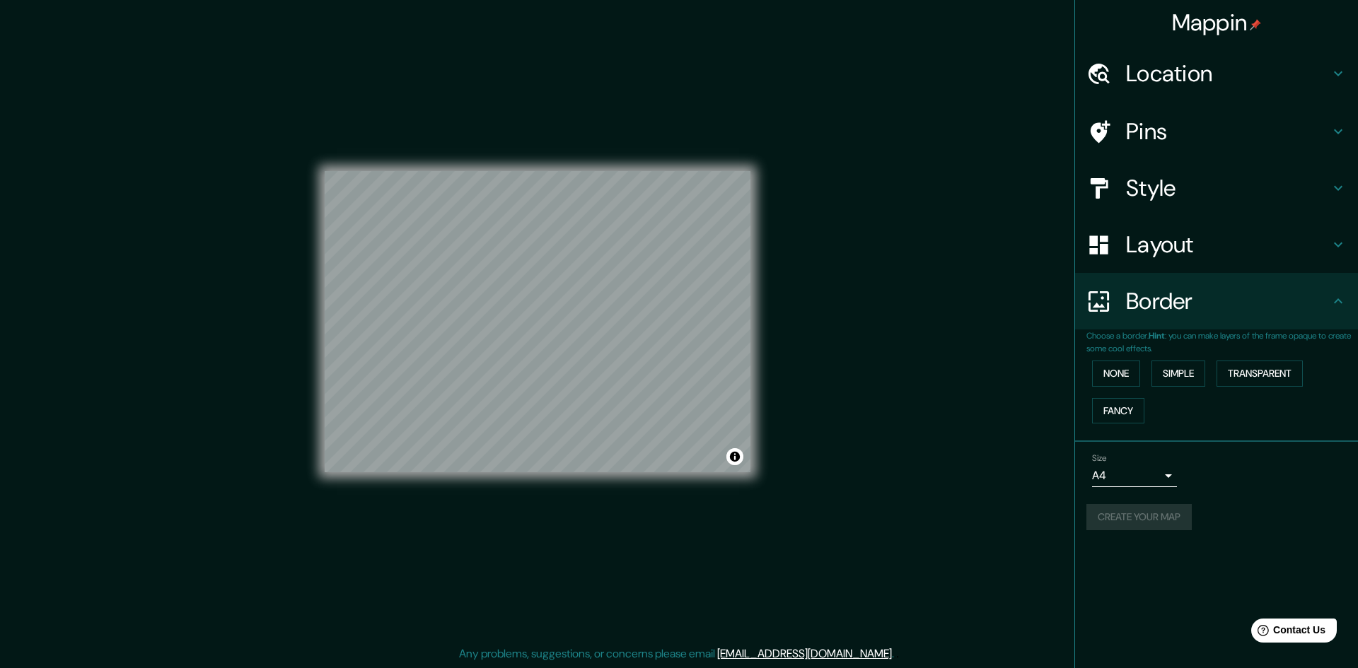
click at [1158, 480] on body "Mappin Location Pins Style Layout Border Choose a border. Hint : you can make l…" at bounding box center [679, 333] width 1358 height 668
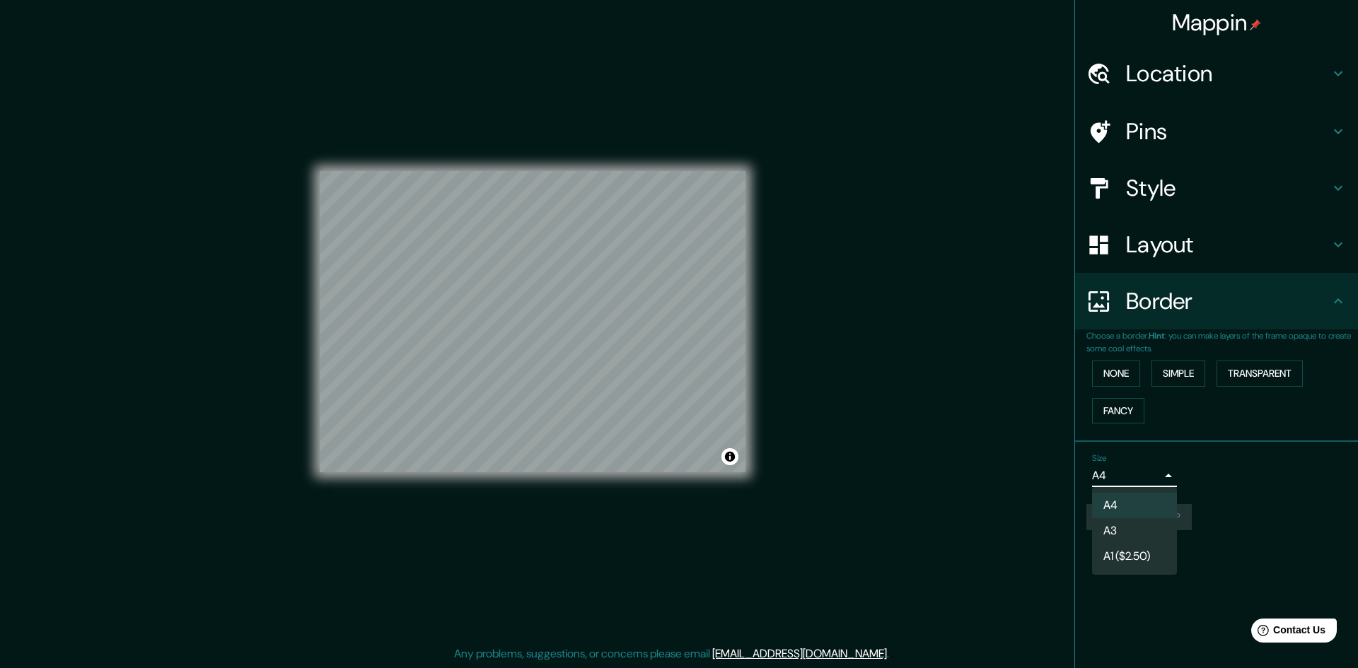
click at [1103, 529] on li "A3" at bounding box center [1134, 530] width 85 height 25
type input "a4"
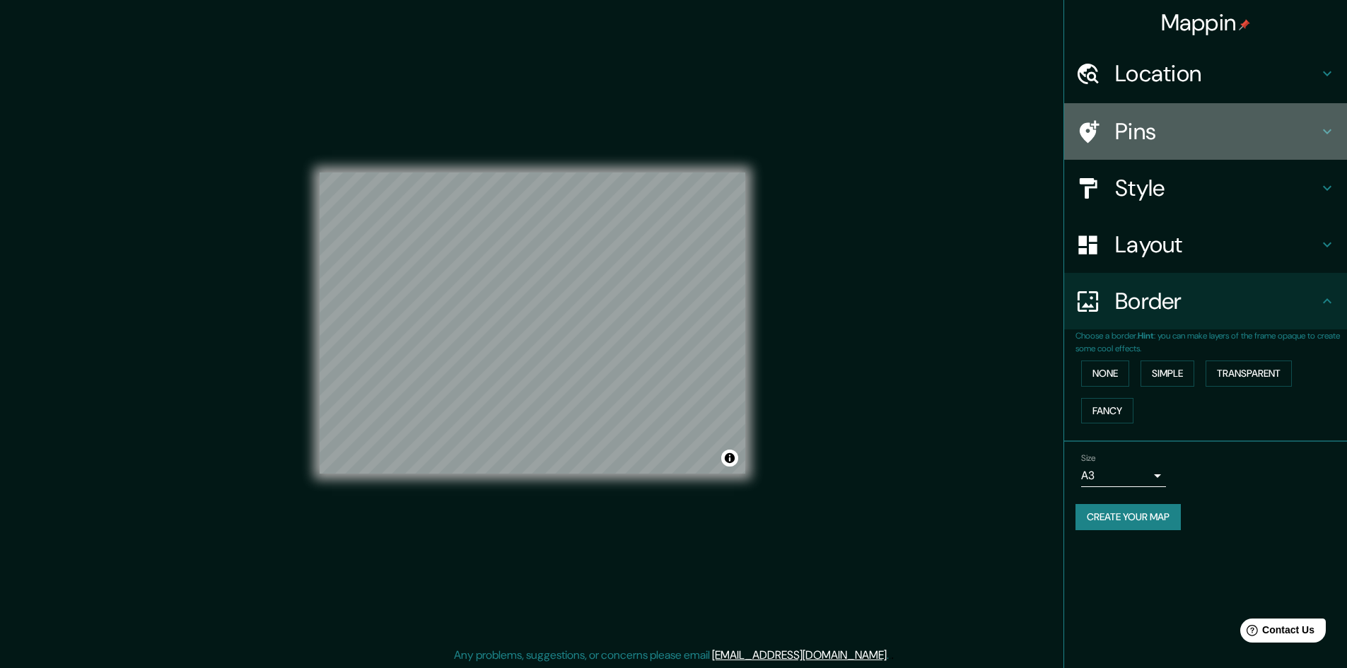
click at [1120, 127] on h4 "Pins" at bounding box center [1217, 131] width 204 height 28
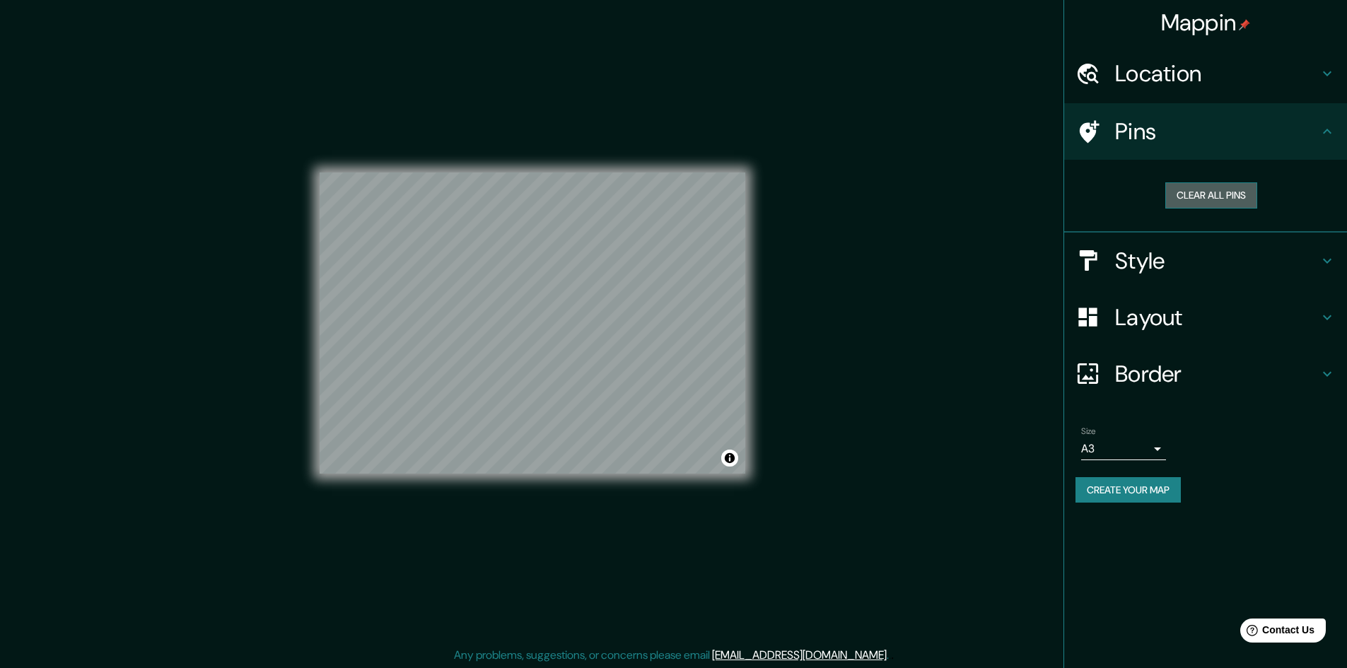
click at [1192, 186] on button "Clear all pins" at bounding box center [1212, 195] width 92 height 26
click at [1100, 130] on icon at bounding box center [1088, 132] width 25 height 25
